Goal: Task Accomplishment & Management: Manage account settings

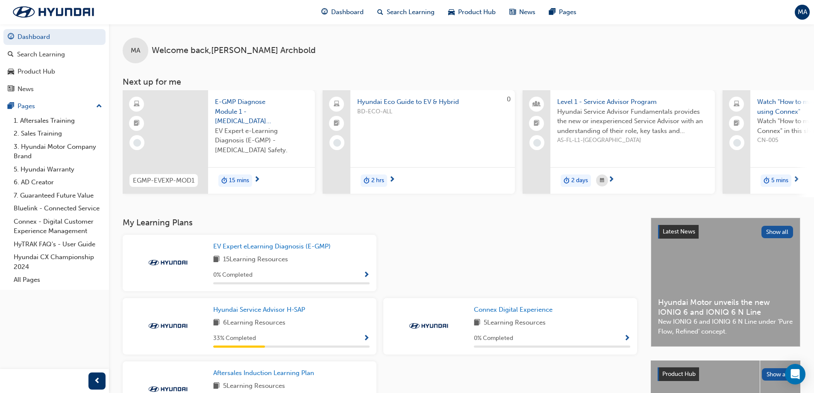
click at [799, 15] on span "MA" at bounding box center [802, 12] width 9 height 10
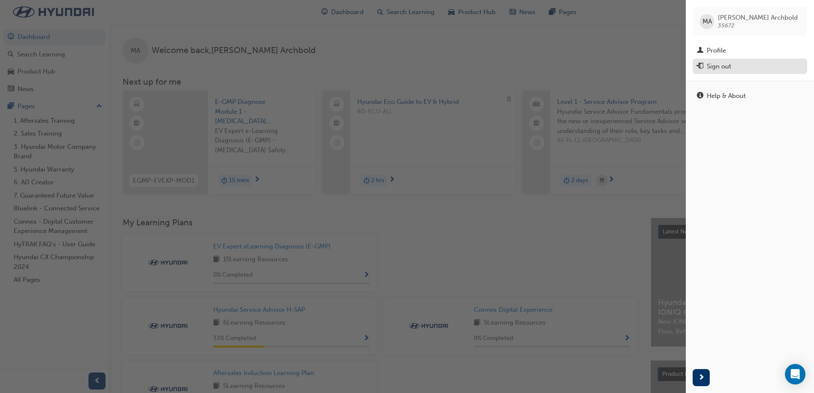
click at [723, 66] on div "Sign out" at bounding box center [719, 67] width 24 height 10
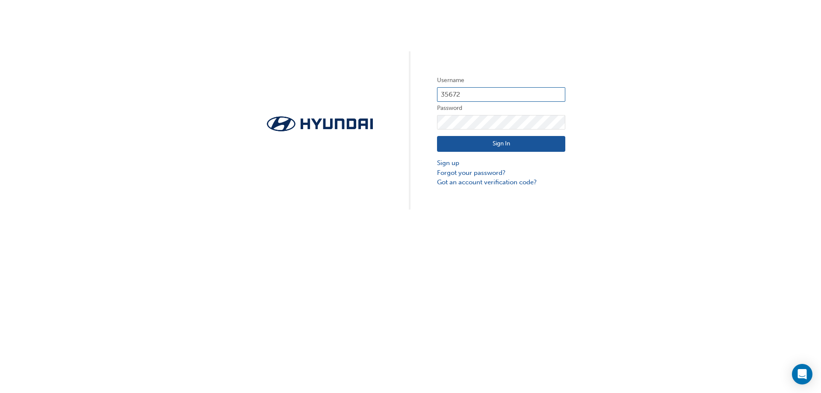
click at [497, 91] on input "35672" at bounding box center [501, 94] width 128 height 15
type input "CHAU1477"
click at [504, 140] on button "Sign In" at bounding box center [501, 144] width 128 height 16
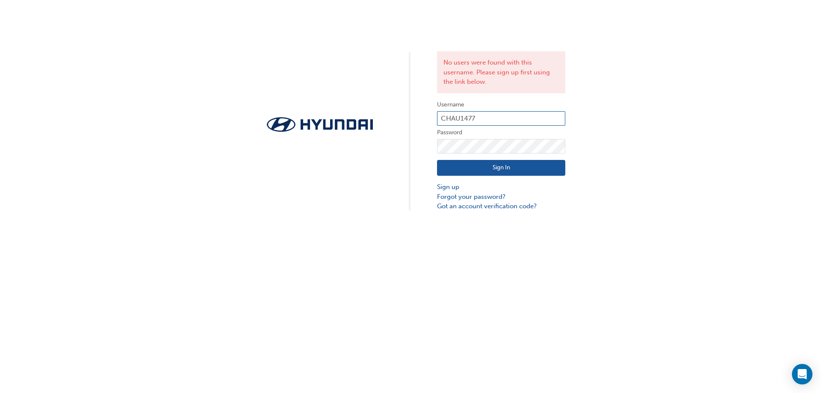
click at [478, 123] on input "CHAU1477" at bounding box center [501, 118] width 128 height 15
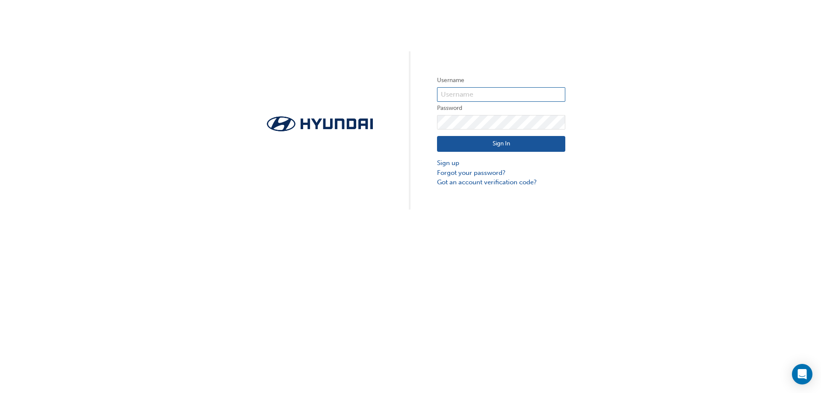
type input "CHAU1477"
click at [493, 145] on button "Sign In" at bounding box center [501, 144] width 128 height 16
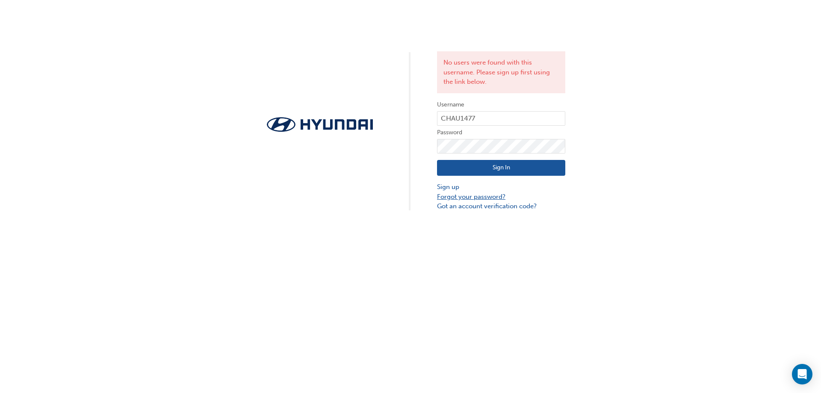
click at [475, 200] on link "Forgot your password?" at bounding box center [501, 197] width 128 height 10
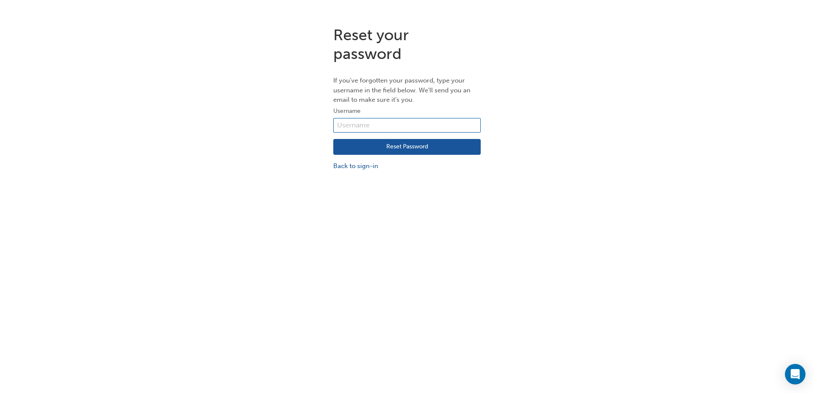
click at [388, 130] on input "text" at bounding box center [406, 125] width 147 height 15
type input "CHAU1477"
click at [389, 144] on button "Reset Password" at bounding box center [406, 147] width 147 height 16
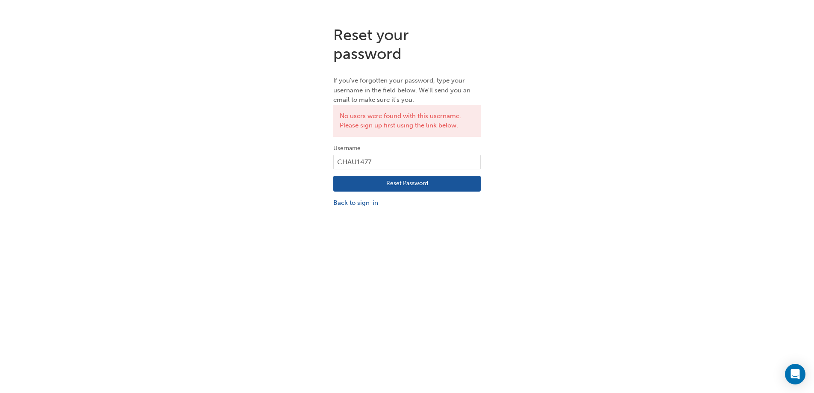
drag, startPoint x: 817, startPoint y: 0, endPoint x: 611, endPoint y: 321, distance: 381.4
click at [611, 321] on div "Reset your password If you've forgotten your password, type your username in th…" at bounding box center [407, 215] width 814 height 393
